Goal: Ask a question

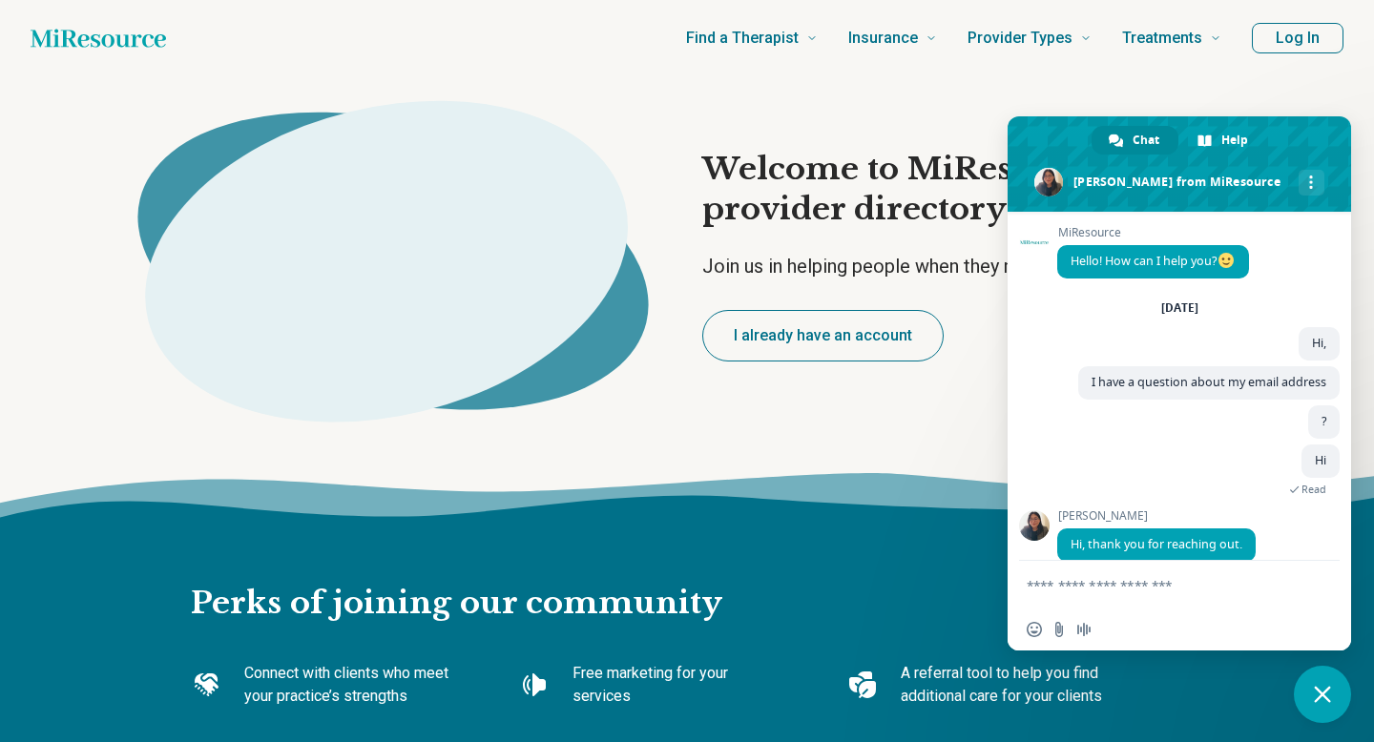
type textarea "*"
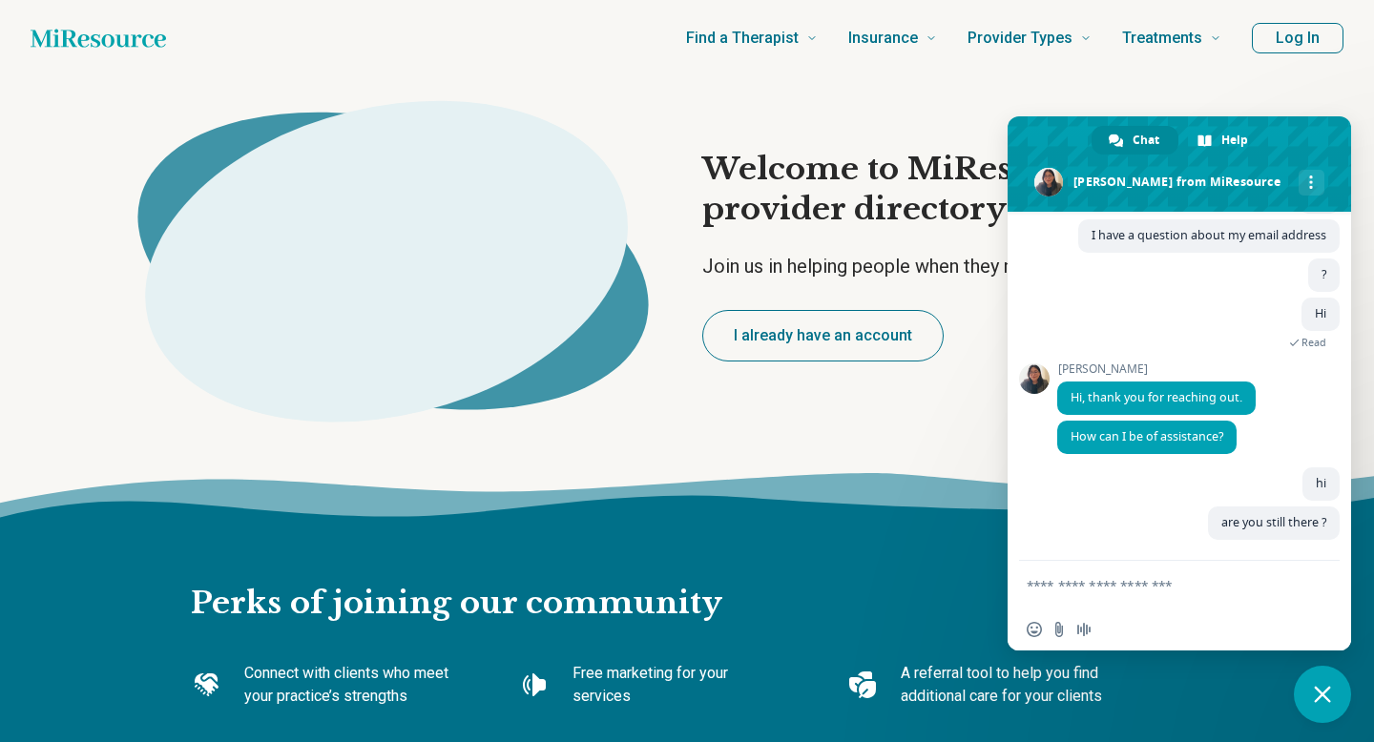
click at [1298, 39] on button "Log In" at bounding box center [1298, 38] width 92 height 31
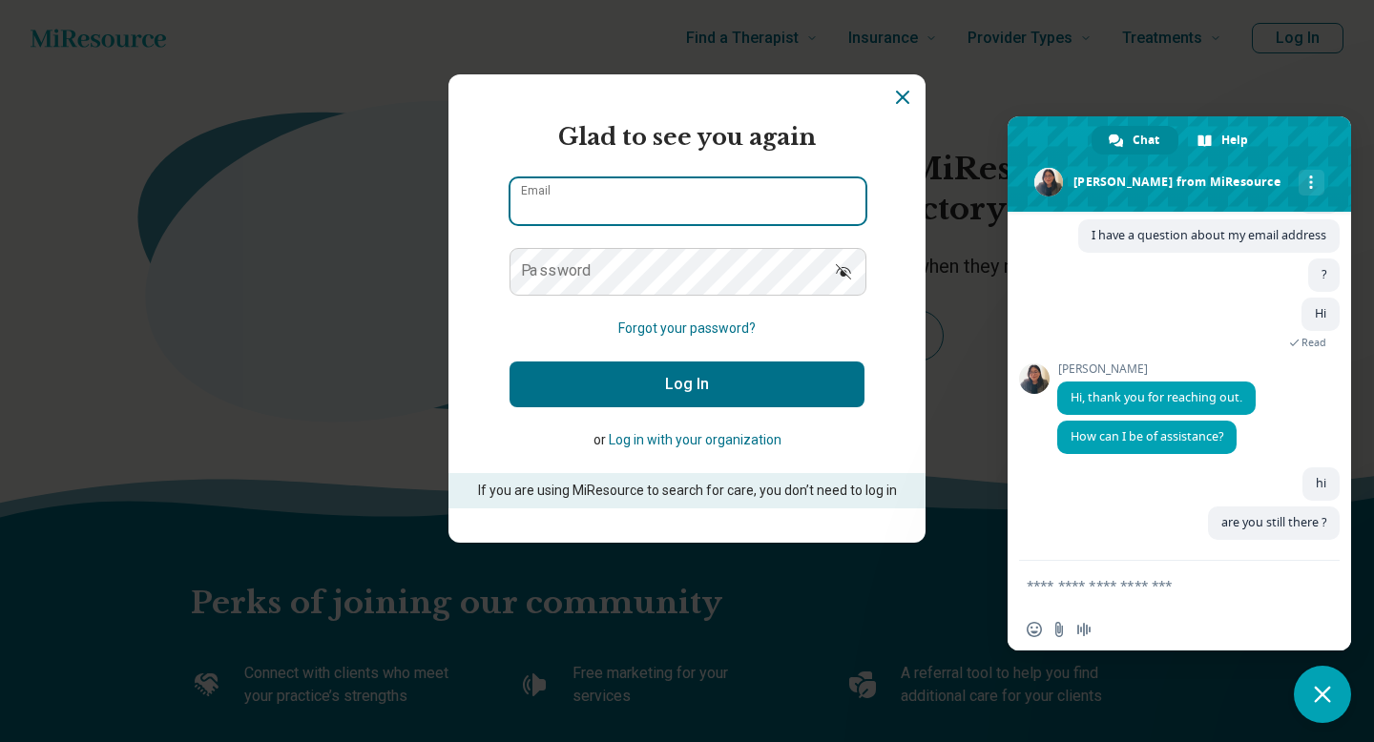
type input "**********"
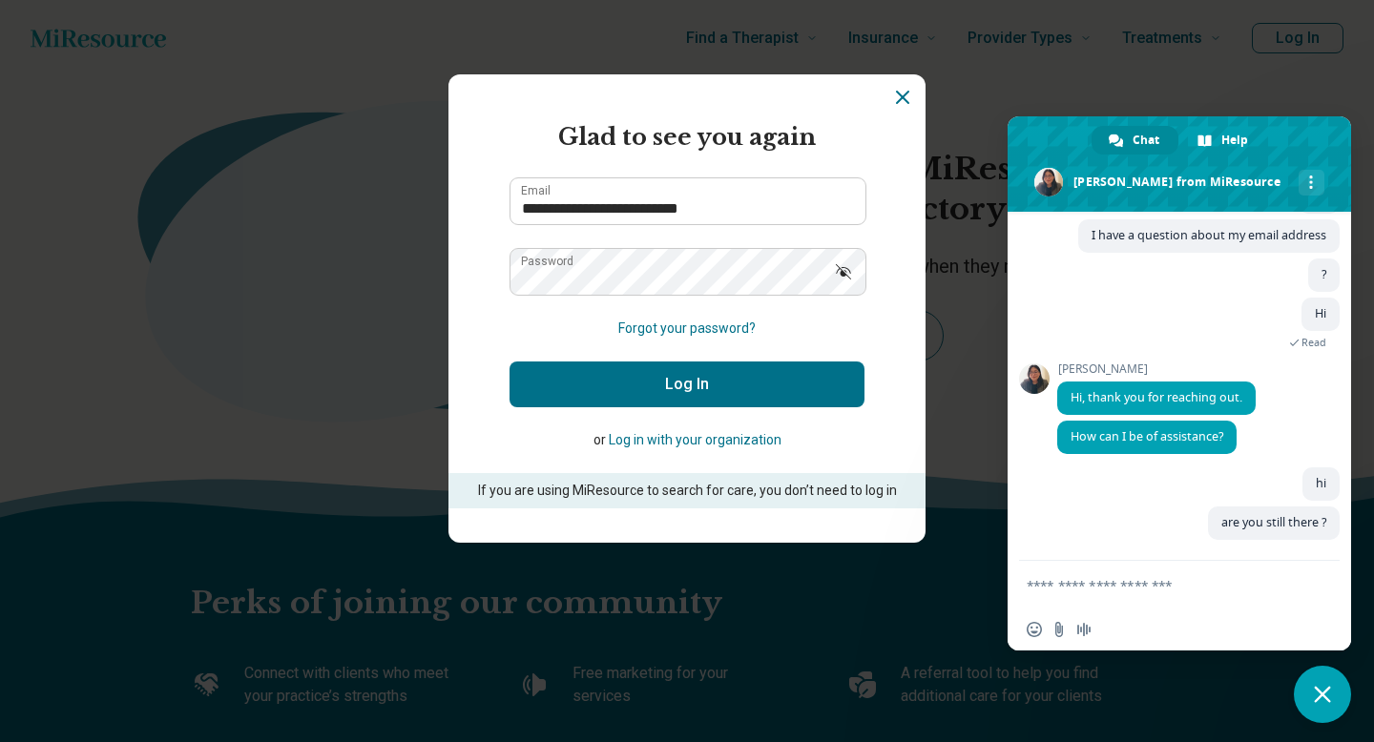
click at [762, 384] on button "Log In" at bounding box center [686, 385] width 355 height 46
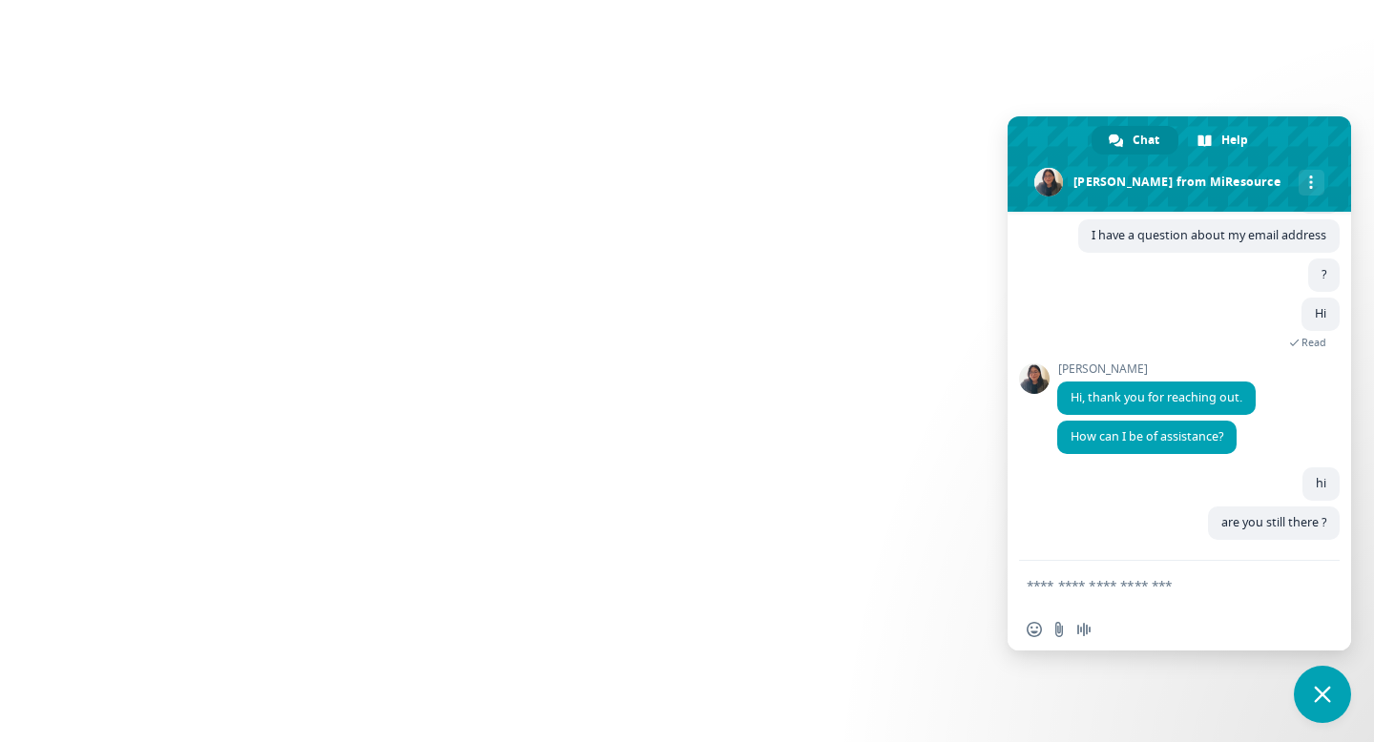
click at [1101, 587] on textarea "Compose your message..." at bounding box center [1159, 585] width 267 height 48
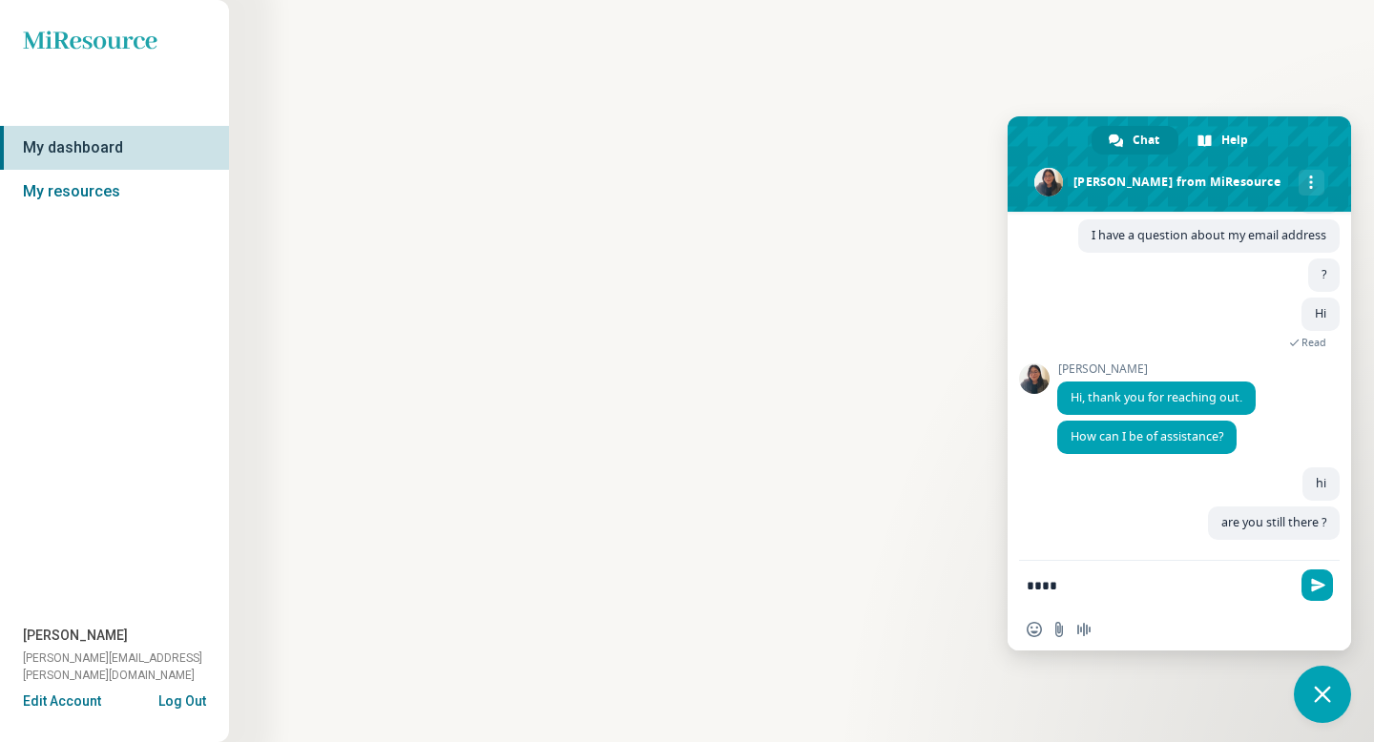
type textarea "*****"
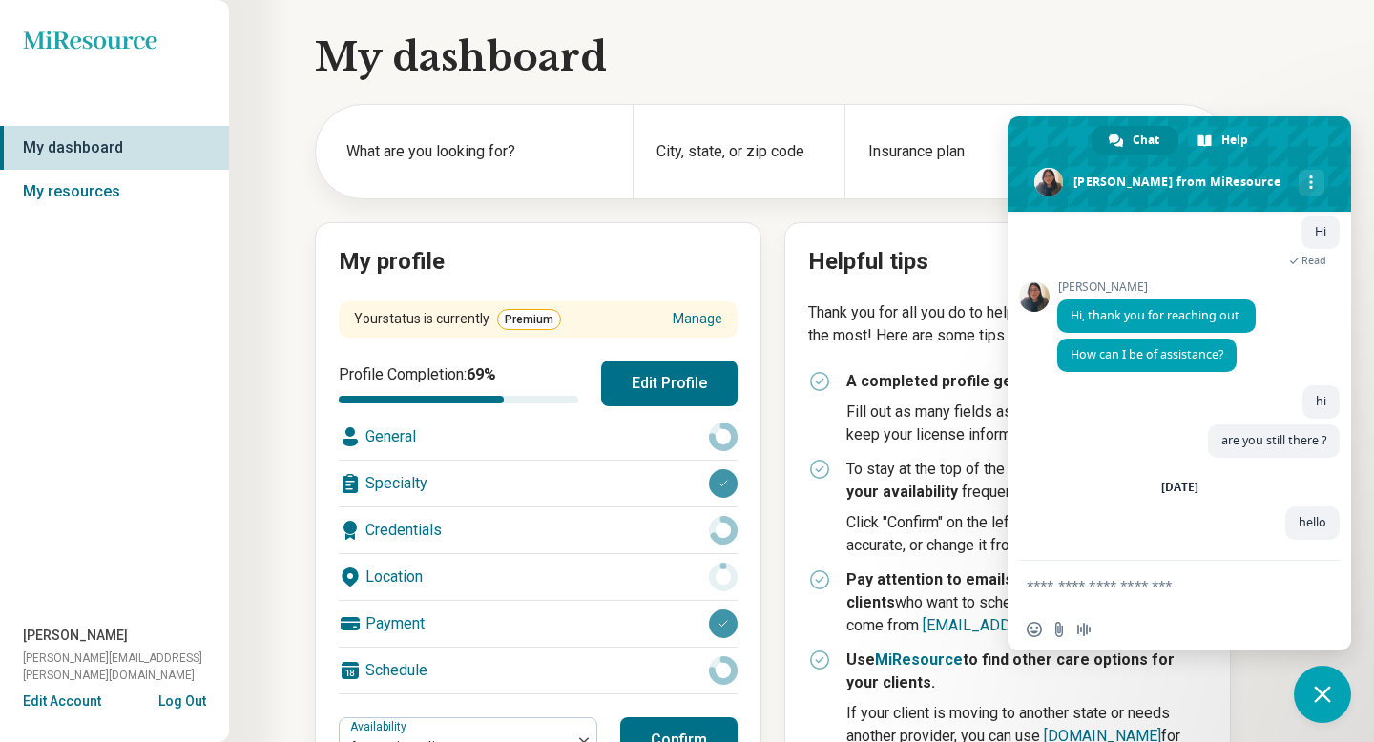
scroll to position [233, 0]
click at [1150, 135] on span "Chat" at bounding box center [1145, 140] width 27 height 29
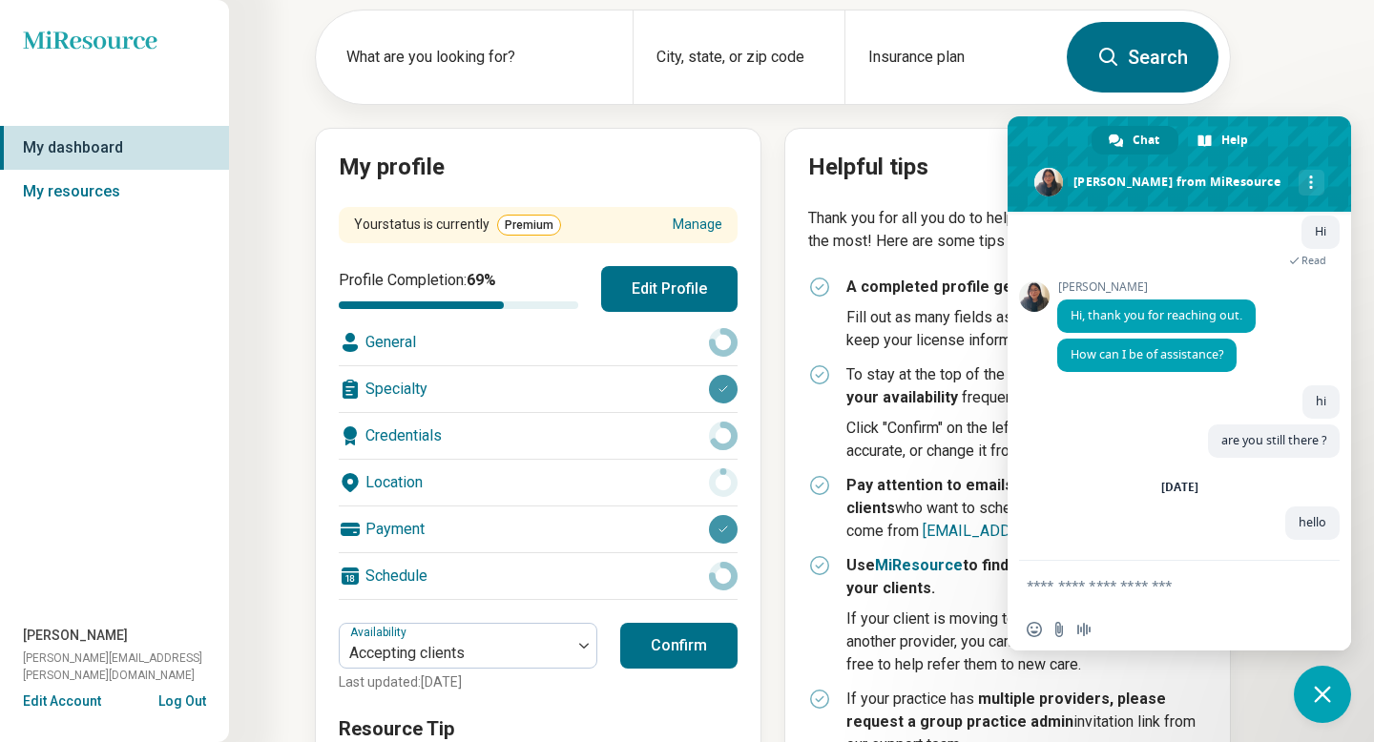
scroll to position [97, 0]
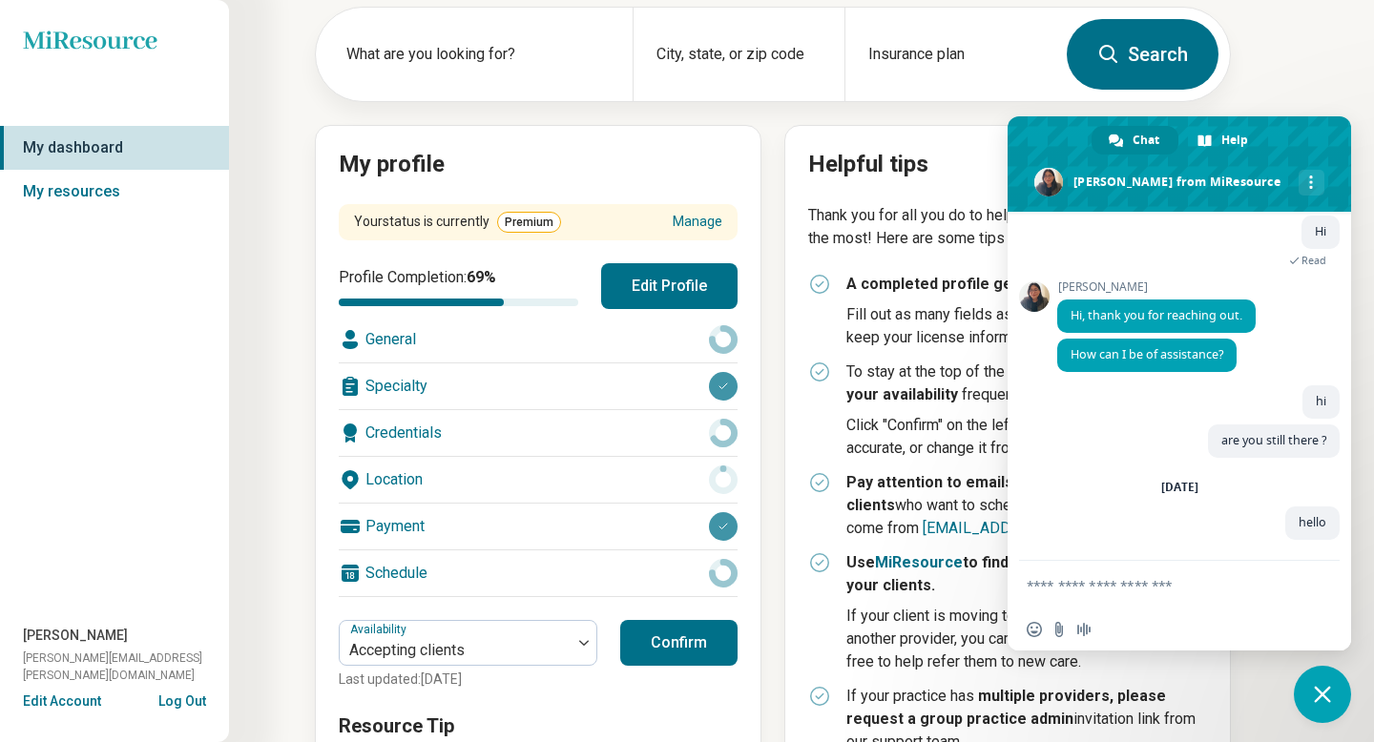
click at [690, 633] on button "Confirm" at bounding box center [678, 643] width 117 height 46
click at [1229, 135] on span "Help" at bounding box center [1234, 140] width 27 height 29
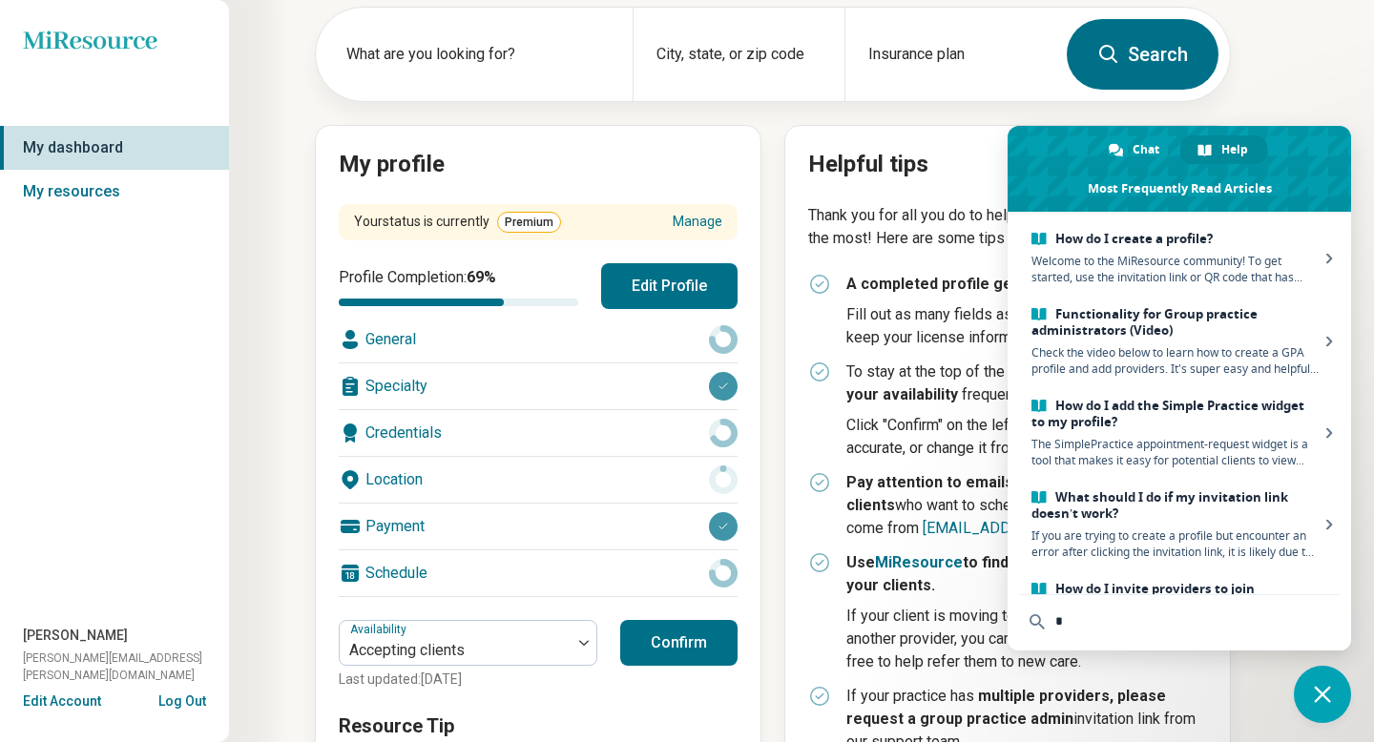
type input "**"
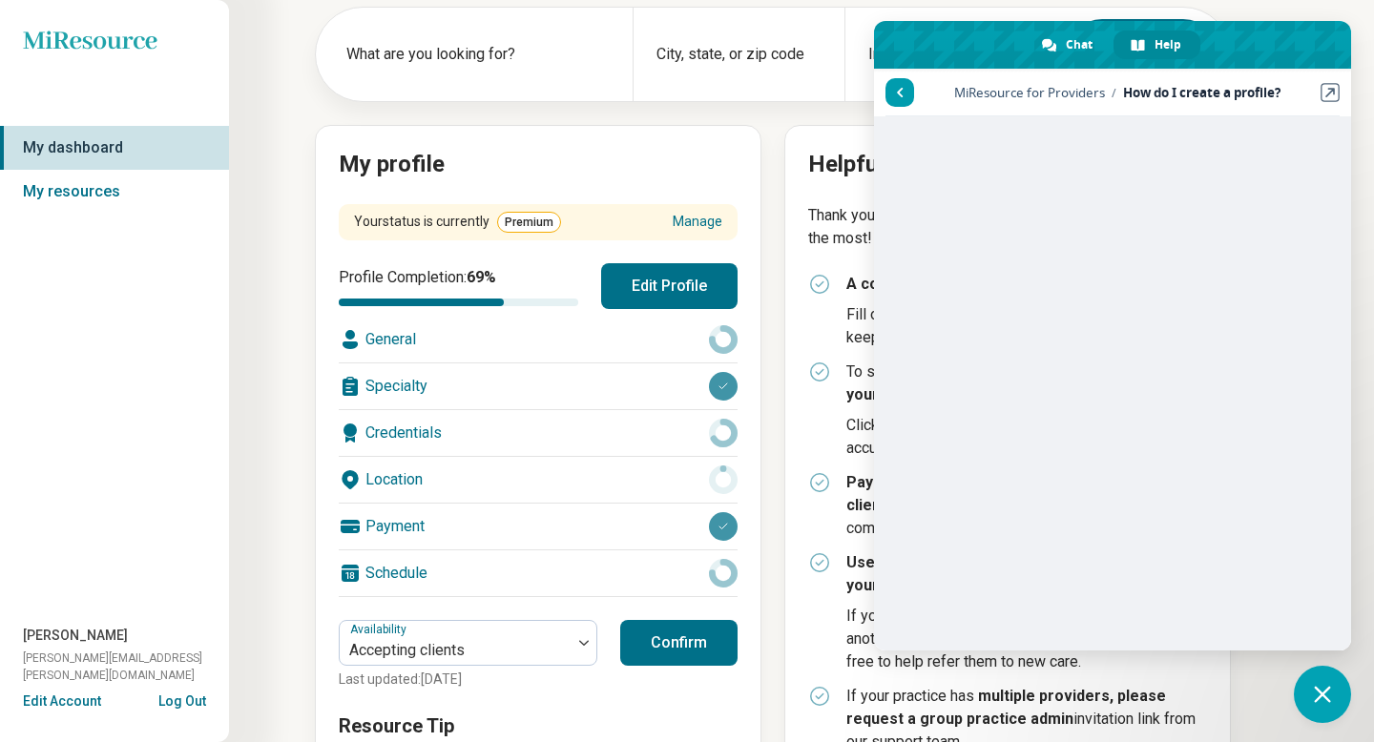
click at [901, 100] on link at bounding box center [899, 92] width 29 height 29
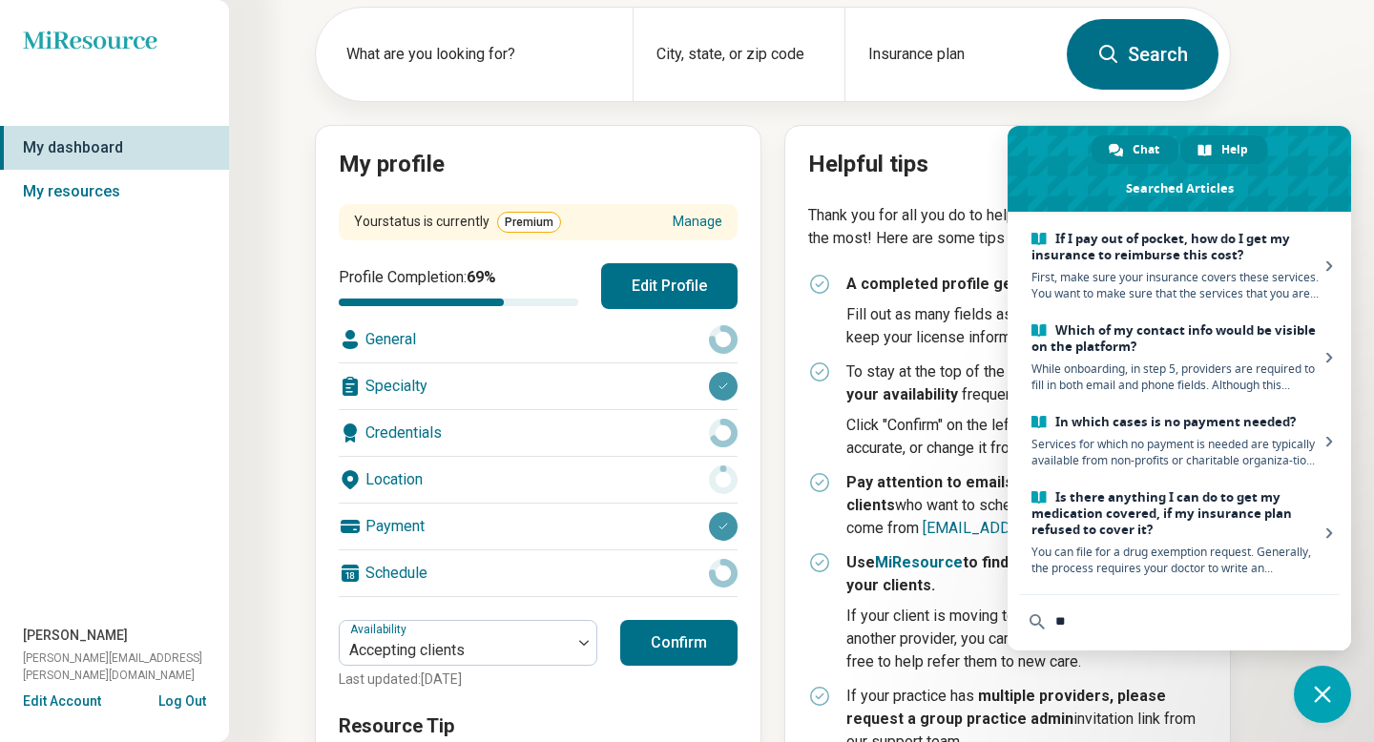
click at [1140, 142] on span "Chat" at bounding box center [1145, 149] width 27 height 29
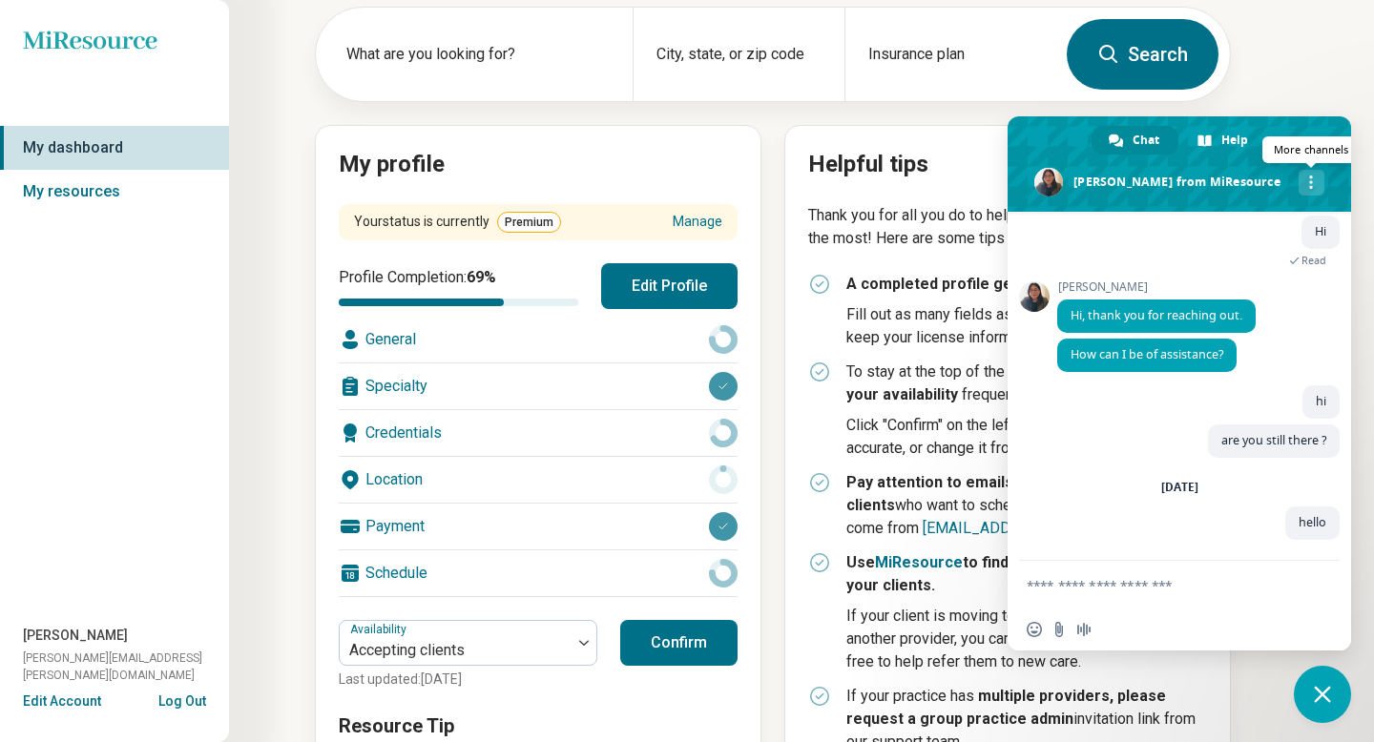
click at [1298, 194] on link "More channels" at bounding box center [1311, 183] width 26 height 26
click at [1313, 697] on span "Close chat" at bounding box center [1322, 694] width 57 height 57
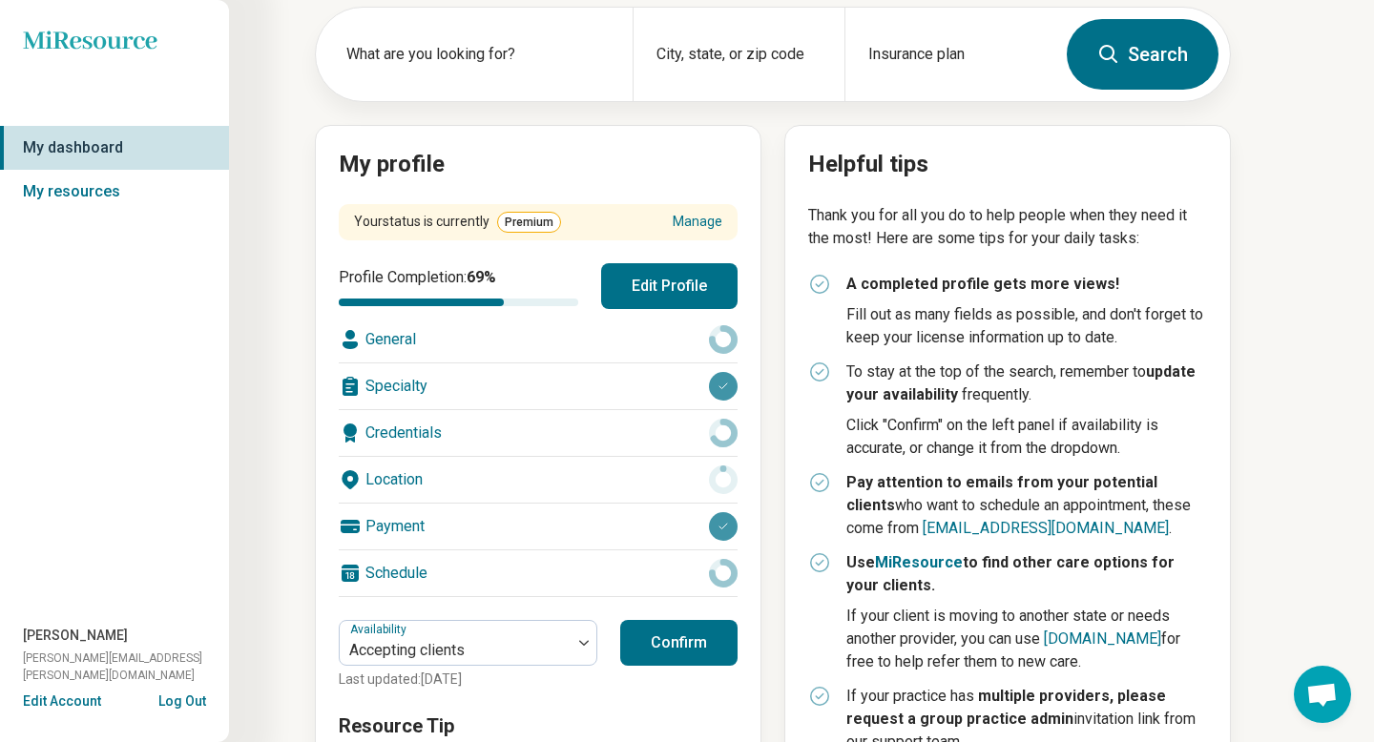
click at [1313, 697] on span "Open chat" at bounding box center [1321, 696] width 31 height 27
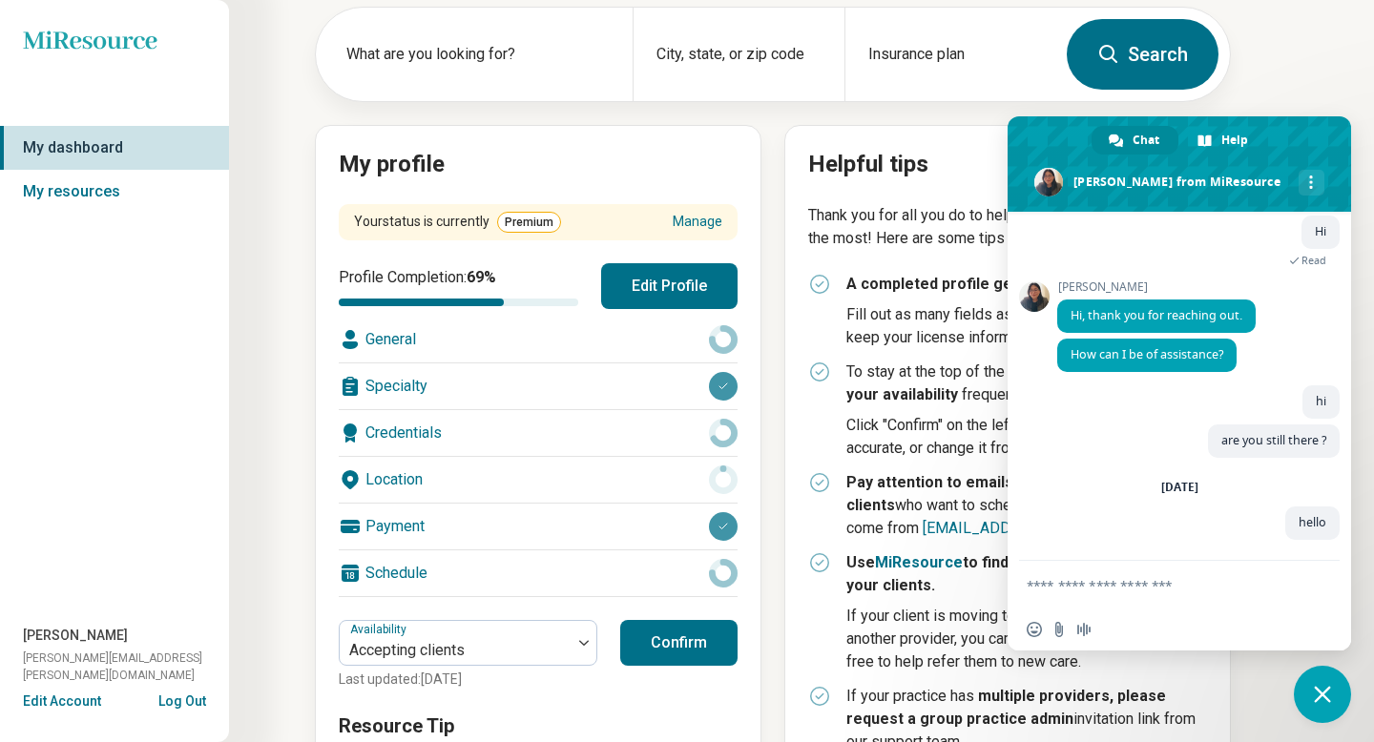
click at [1313, 697] on span "Close chat" at bounding box center [1322, 694] width 57 height 57
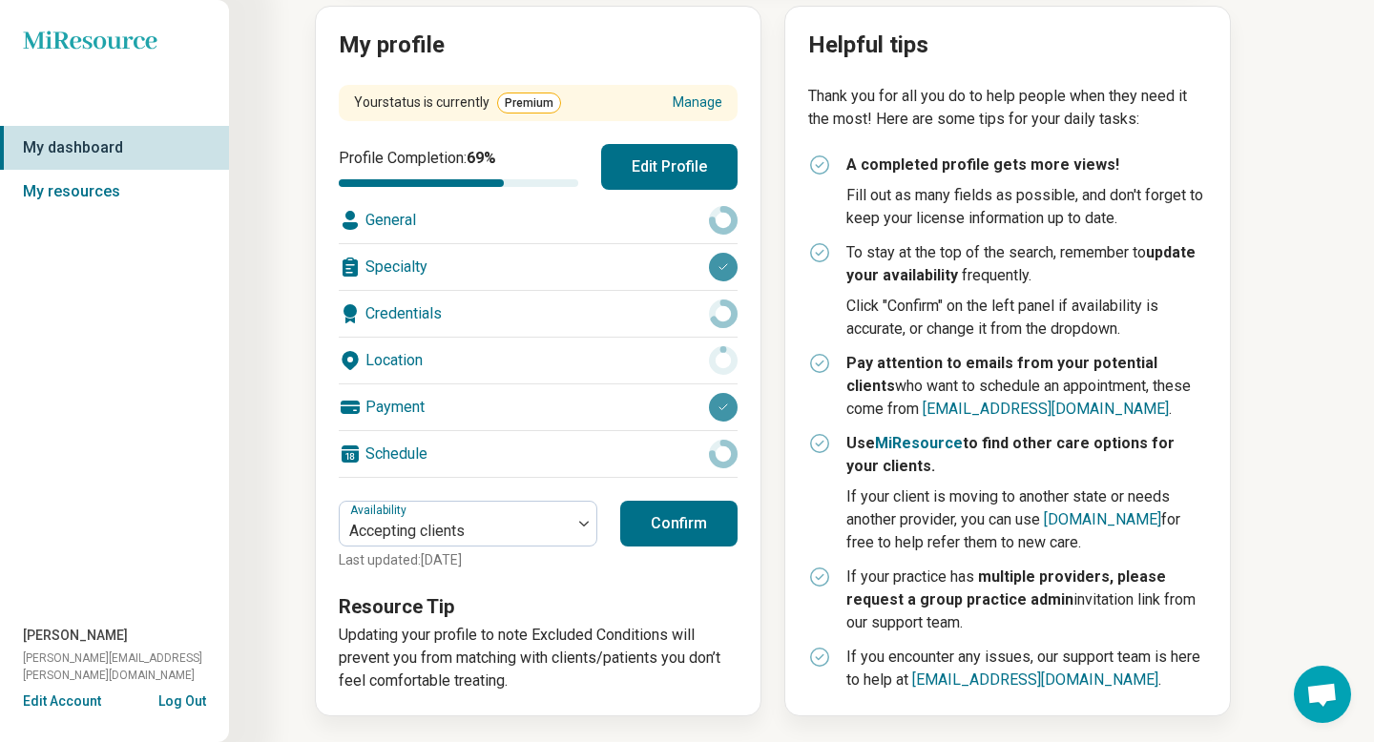
scroll to position [0, 0]
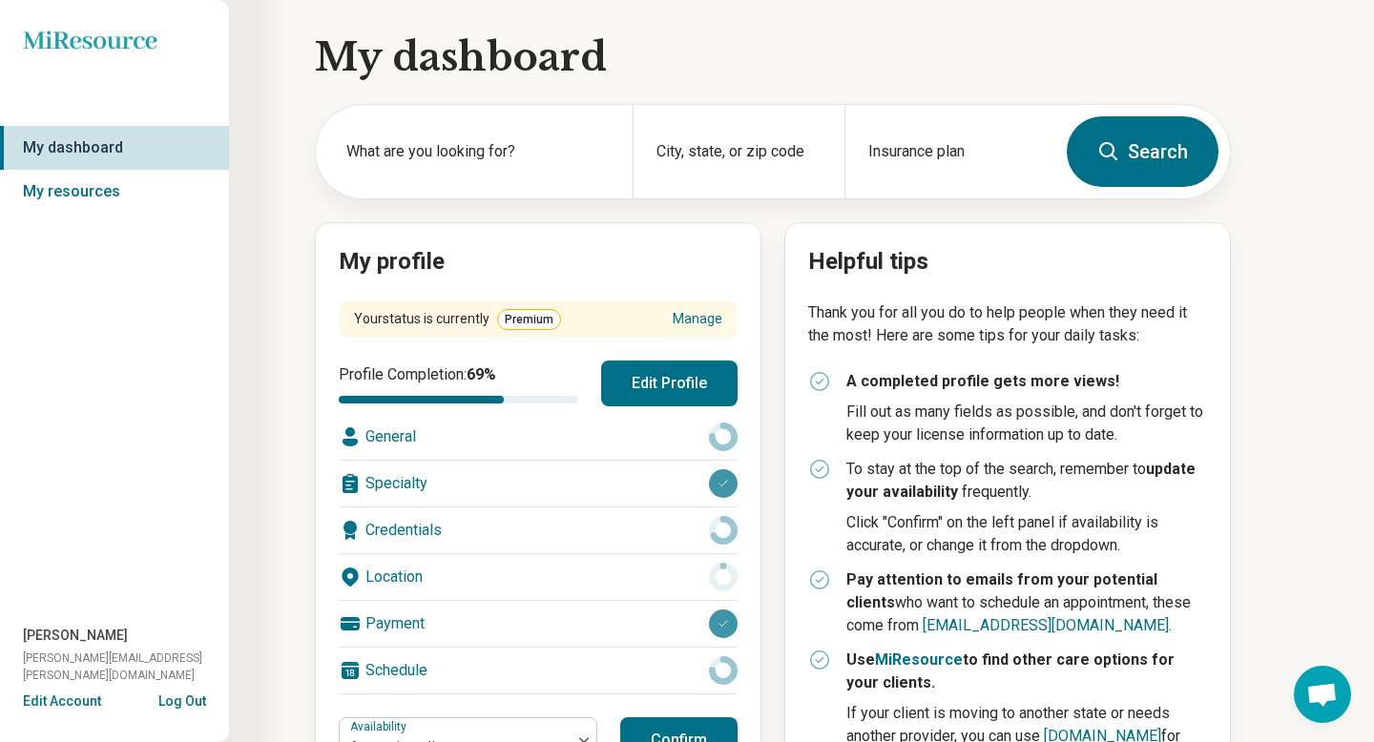
click at [1319, 699] on span "Open chat" at bounding box center [1321, 696] width 31 height 27
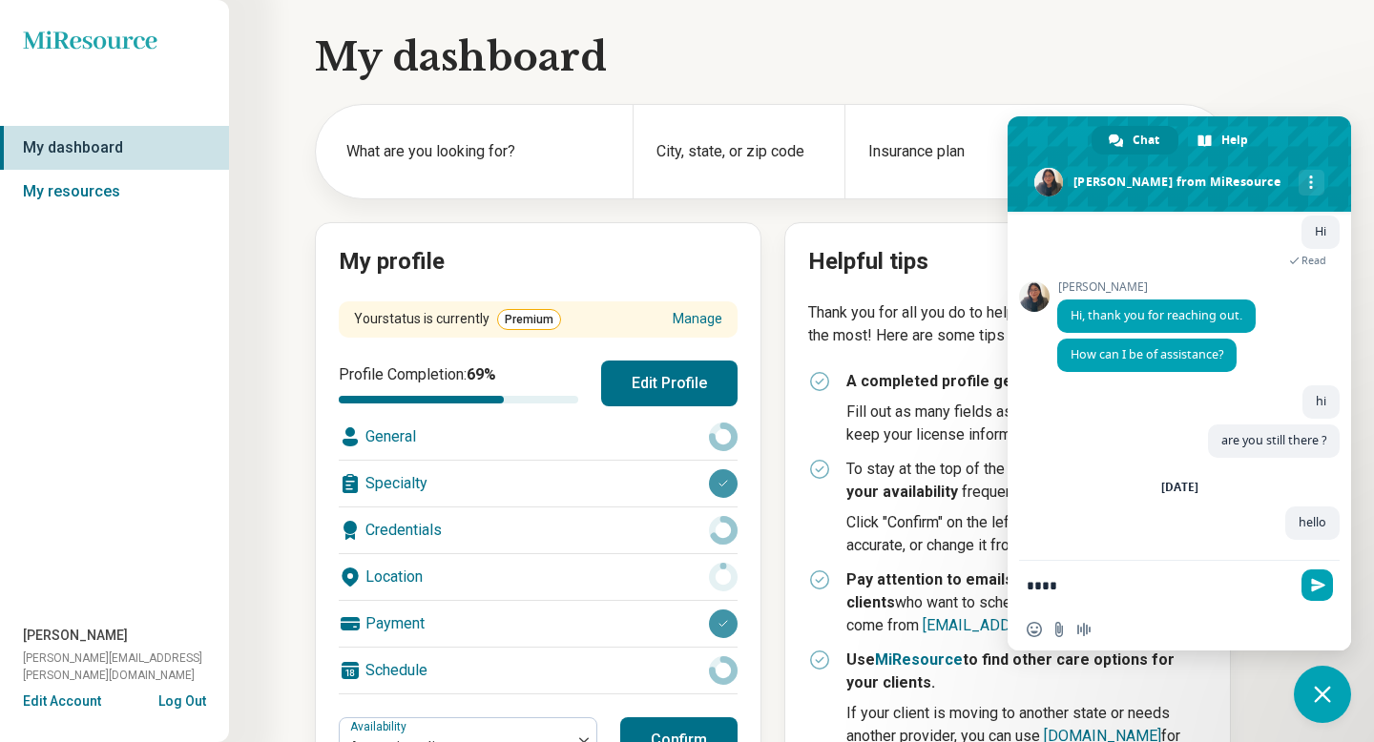
type textarea "*****"
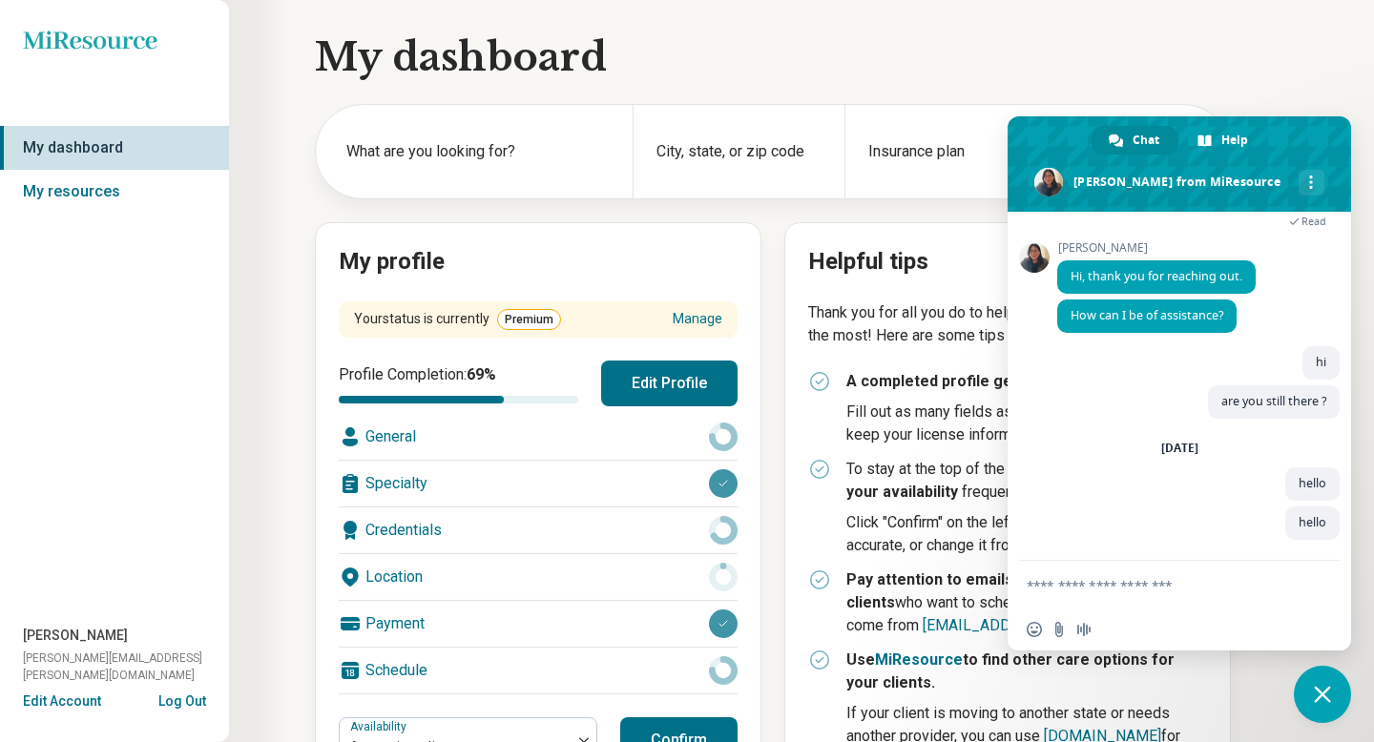
scroll to position [273, 0]
type textarea "*"
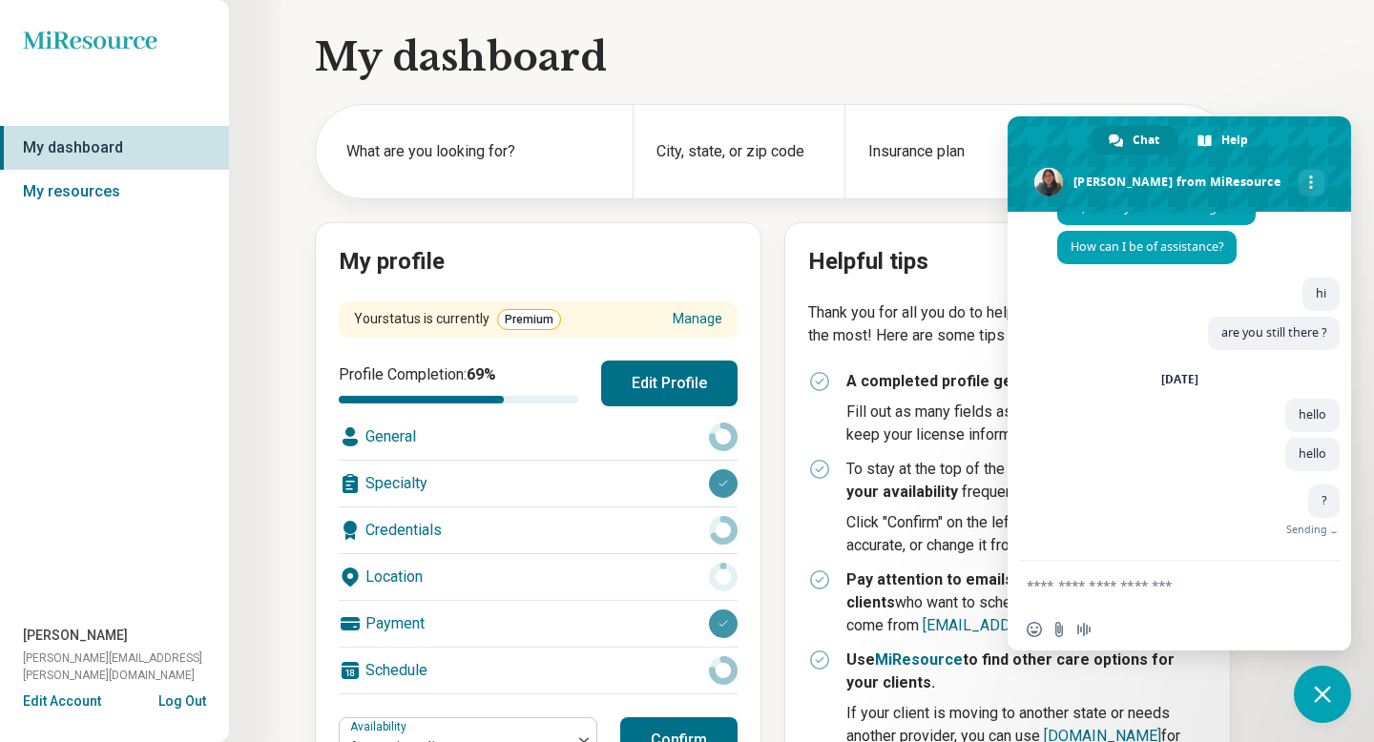
scroll to position [312, 0]
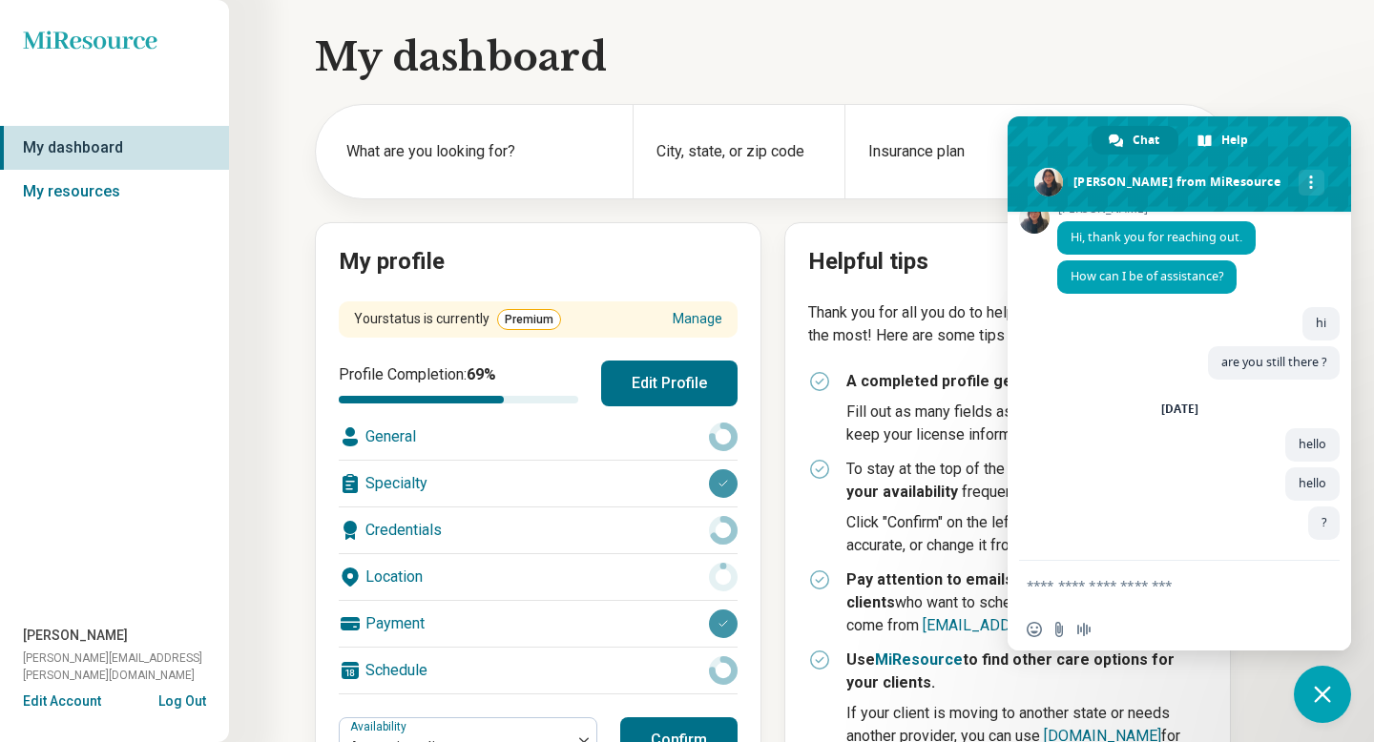
click at [1236, 178] on span at bounding box center [1178, 163] width 343 height 95
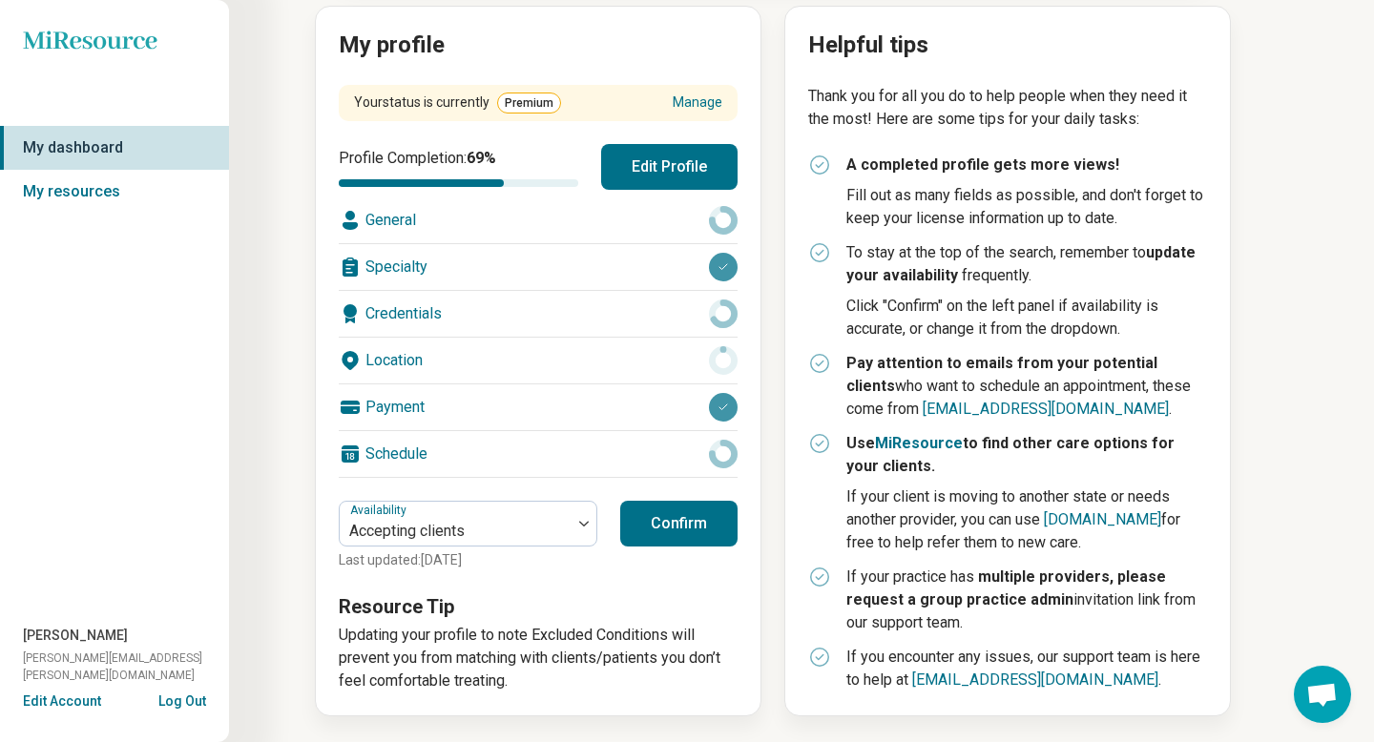
scroll to position [0, 0]
